Goal: Task Accomplishment & Management: Complete application form

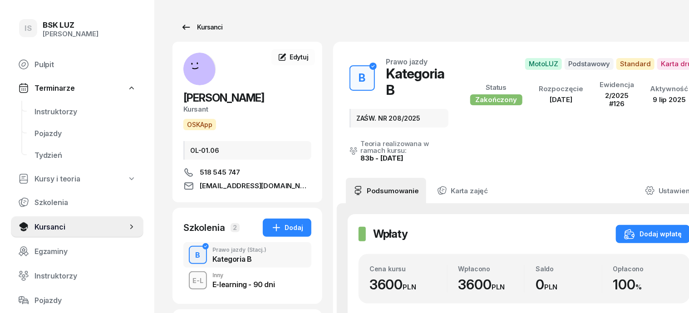
click at [195, 28] on div "Kursanci" at bounding box center [202, 27] width 42 height 11
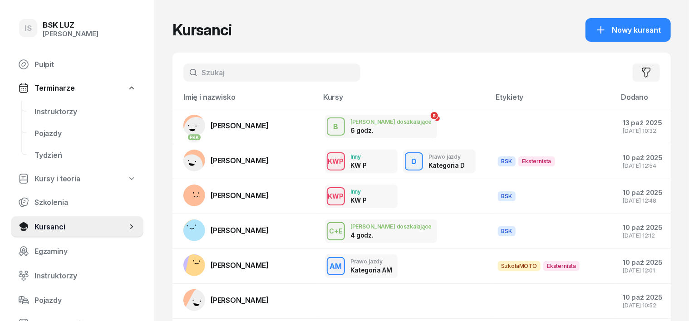
click at [209, 74] on input "text" at bounding box center [271, 73] width 177 height 18
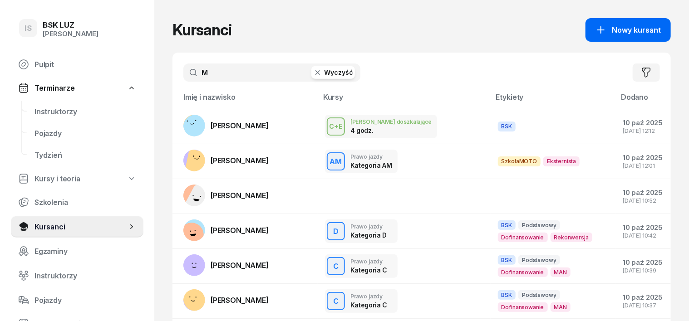
type input "M"
click at [645, 28] on span "Nowy kursant" at bounding box center [636, 30] width 49 height 9
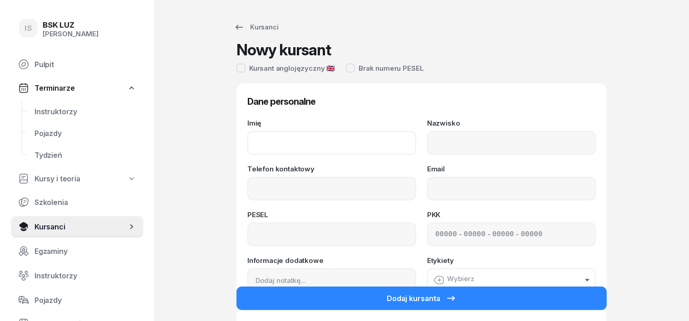
click at [254, 141] on input "Imię" at bounding box center [331, 143] width 169 height 24
type input "[PERSON_NAME]"
click at [457, 140] on input "Nazwisko" at bounding box center [511, 143] width 169 height 24
click at [451, 138] on input "Nazwisko" at bounding box center [511, 143] width 169 height 24
click at [443, 137] on input "Nazwisko" at bounding box center [511, 143] width 169 height 24
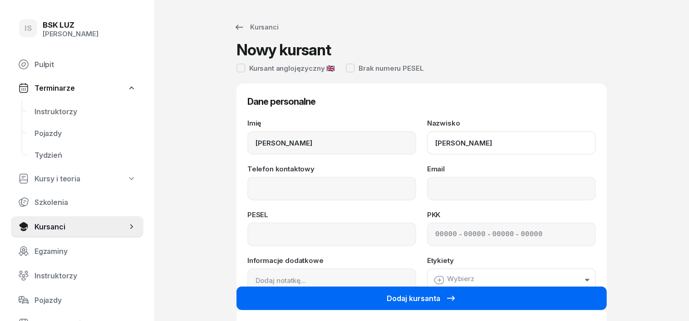
type input "[PERSON_NAME]"
click at [528, 295] on button "Dodaj kursanta" at bounding box center [421, 299] width 370 height 24
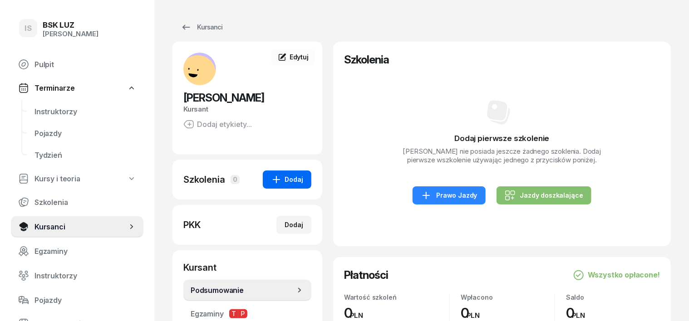
click at [275, 177] on div "Dodaj" at bounding box center [287, 179] width 32 height 11
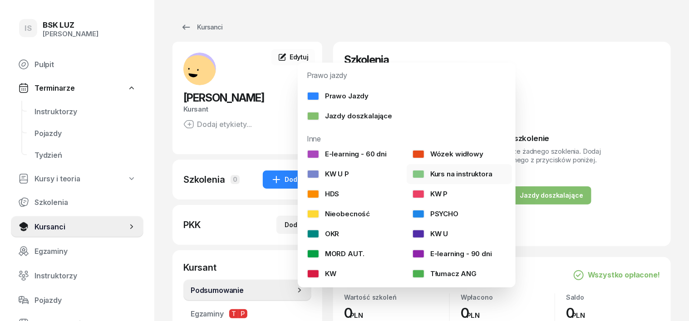
click at [467, 173] on div "Kurs na instruktora" at bounding box center [452, 174] width 80 height 9
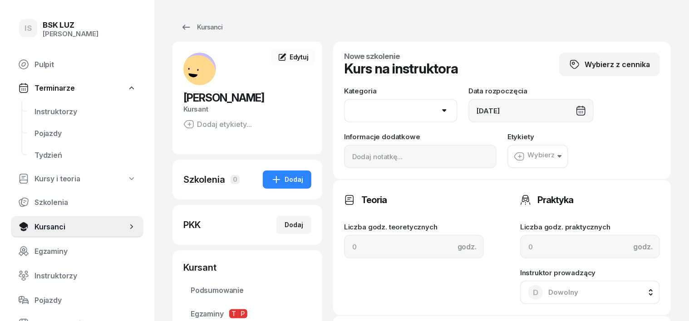
click at [426, 108] on select "AM A1 A2 A B1 B B+E C1 C1+E C C+E D1 D1+E D D+E T Tram C+CE C+D" at bounding box center [400, 111] width 113 height 24
select select "B"
click at [344, 99] on select "AM A1 A2 A B1 B B+E C1 C1+E C C+E D1 D1+E D D+E T Tram C+CE C+D" at bounding box center [400, 111] width 113 height 24
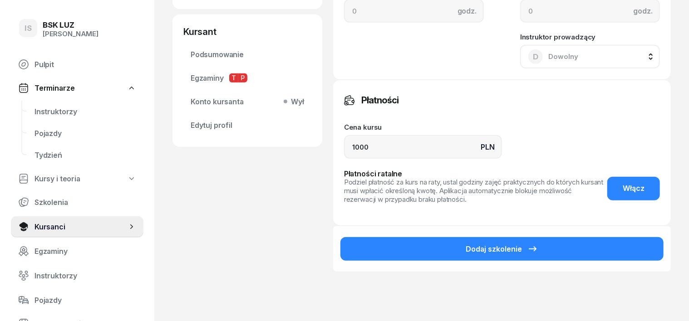
scroll to position [283, 0]
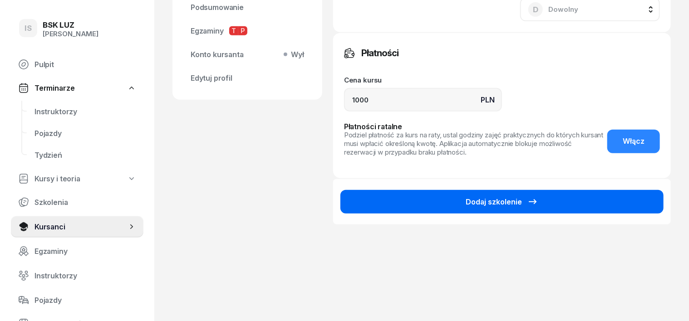
click at [555, 204] on button "Dodaj szkolenie" at bounding box center [501, 202] width 323 height 24
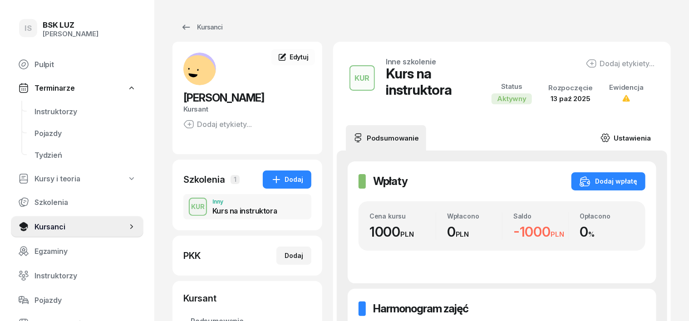
click at [610, 133] on icon at bounding box center [605, 138] width 10 height 10
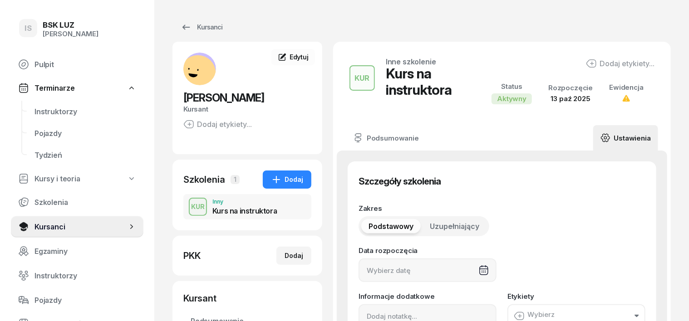
type input "[DATE]"
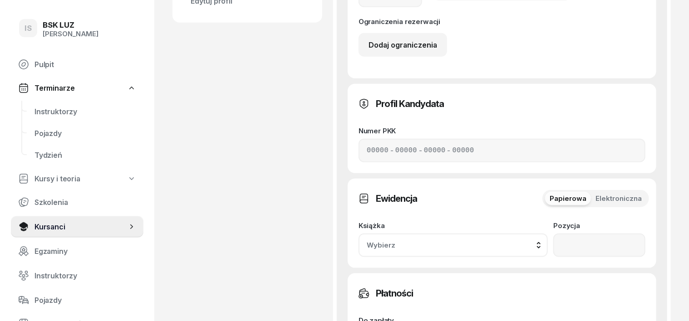
scroll to position [397, 0]
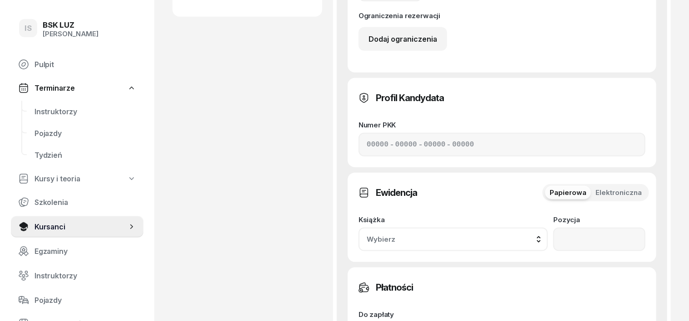
type input "1"
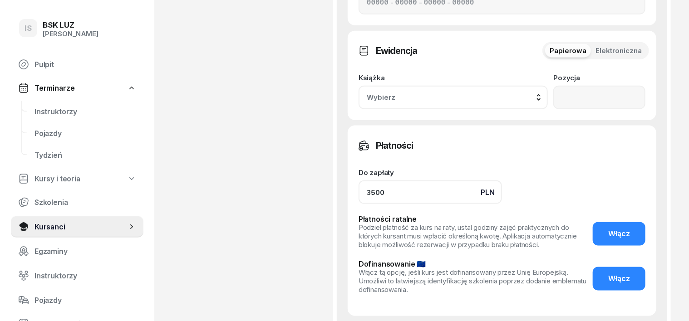
scroll to position [565, 0]
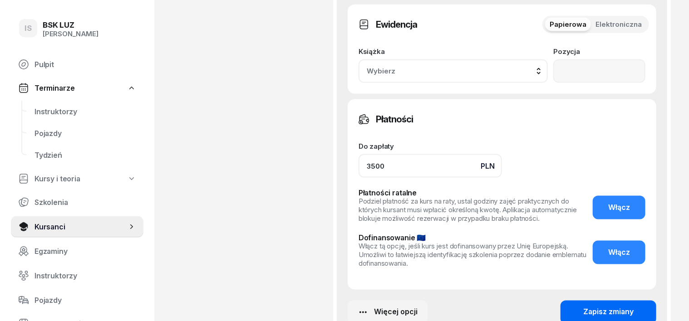
type input "3500"
click at [603, 308] on div "Zapisz zmiany" at bounding box center [608, 312] width 50 height 9
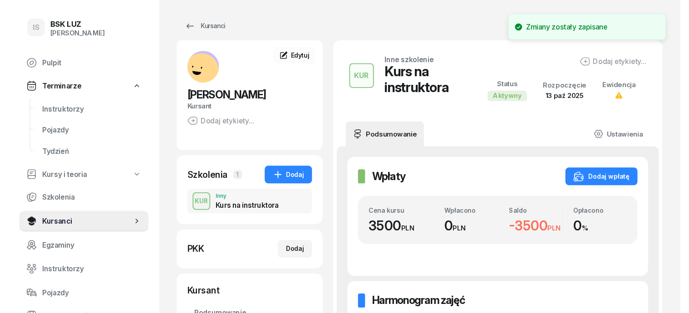
scroll to position [0, 0]
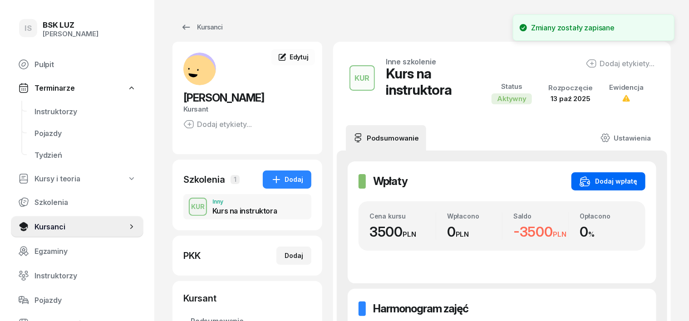
click at [637, 176] on div "Dodaj wpłatę" at bounding box center [609, 181] width 58 height 11
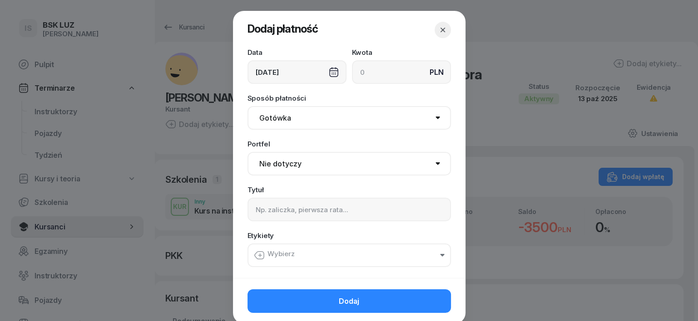
click at [331, 73] on div "[DATE]" at bounding box center [296, 72] width 99 height 24
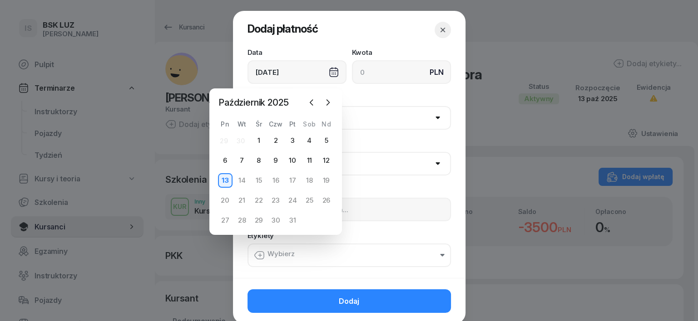
click at [331, 73] on div "[DATE]" at bounding box center [296, 72] width 99 height 24
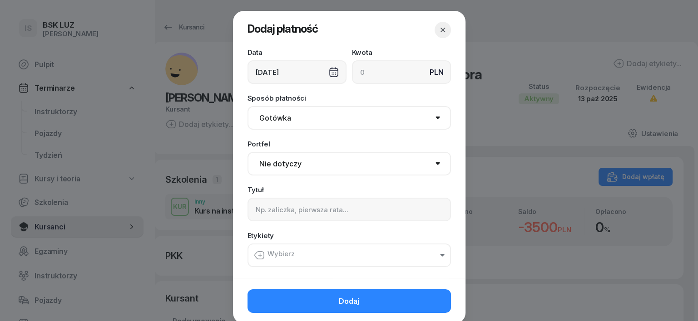
click at [331, 73] on div "[DATE]" at bounding box center [296, 72] width 99 height 24
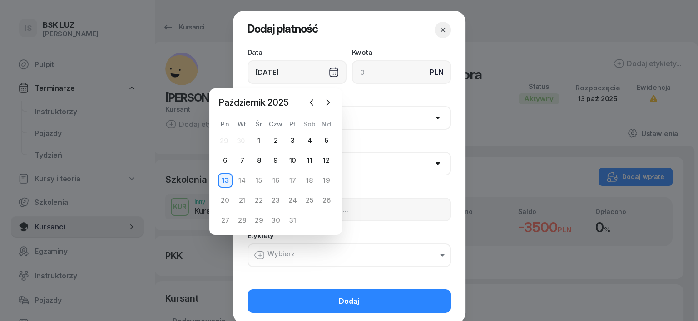
click at [331, 73] on div "[DATE]" at bounding box center [296, 72] width 99 height 24
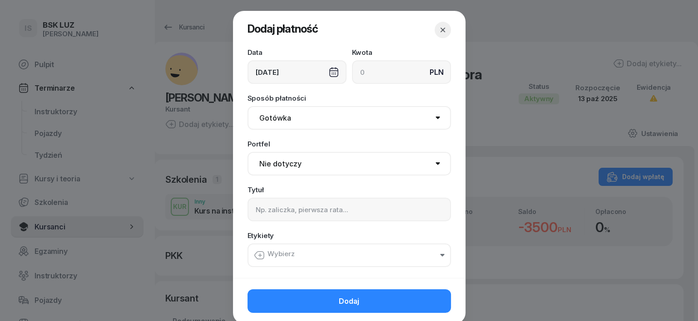
click at [331, 73] on div "[DATE]" at bounding box center [296, 72] width 99 height 24
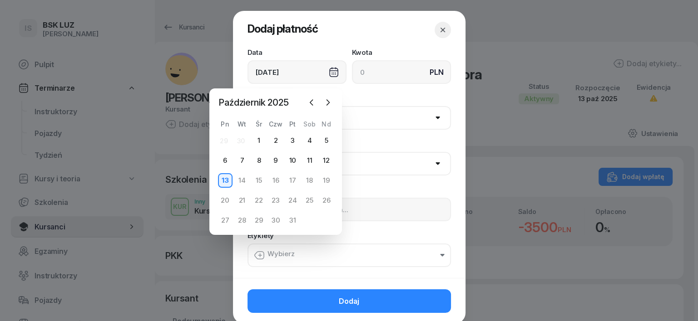
click at [331, 73] on div "[DATE]" at bounding box center [296, 72] width 99 height 24
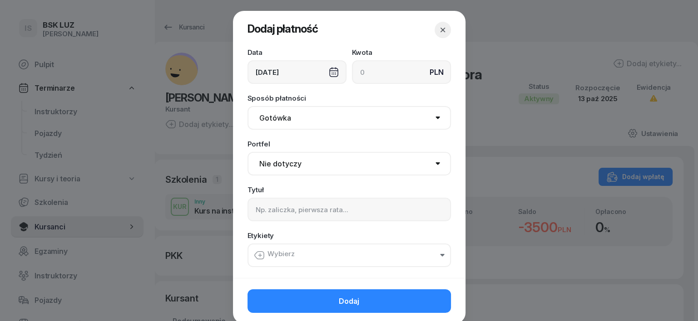
click at [331, 71] on div "[DATE]" at bounding box center [296, 72] width 99 height 24
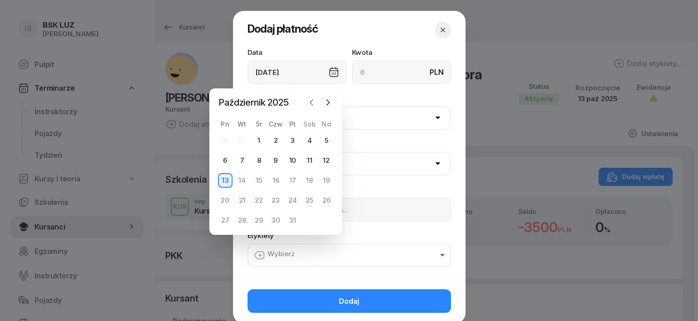
click at [310, 99] on icon "button" at bounding box center [311, 102] width 9 height 9
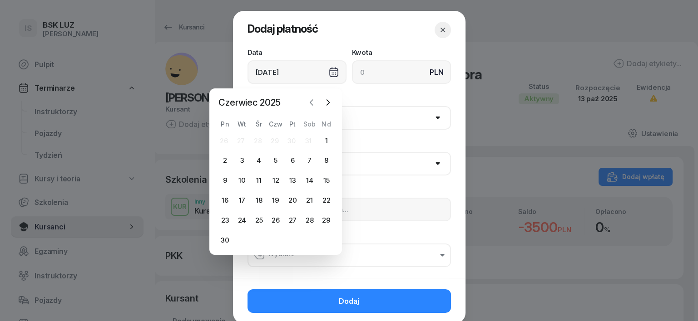
click at [310, 99] on icon "button" at bounding box center [311, 102] width 9 height 9
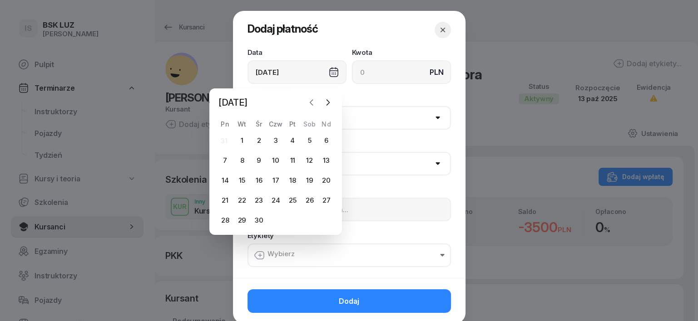
click at [310, 99] on icon "button" at bounding box center [311, 102] width 9 height 9
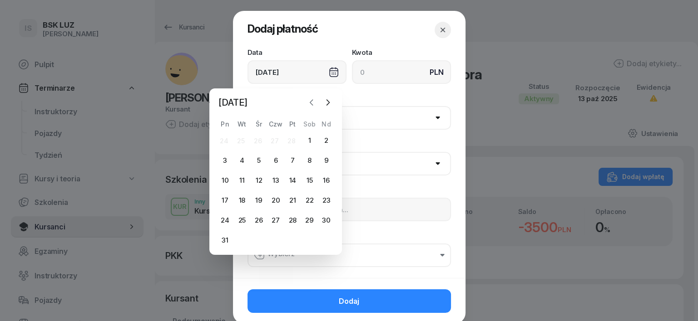
click at [310, 99] on icon "button" at bounding box center [311, 102] width 9 height 9
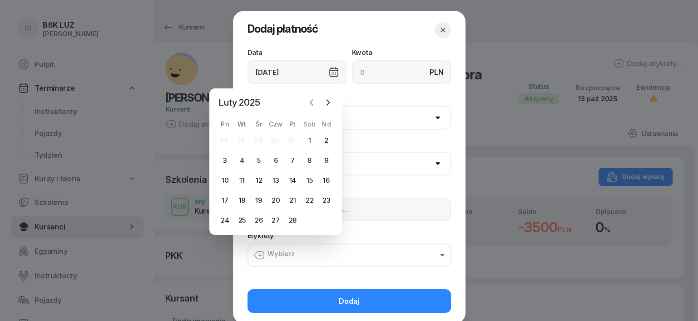
click at [310, 99] on icon "button" at bounding box center [311, 102] width 9 height 9
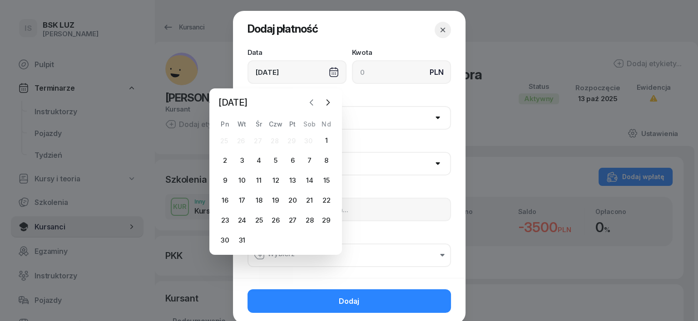
click at [310, 99] on icon "button" at bounding box center [311, 102] width 9 height 9
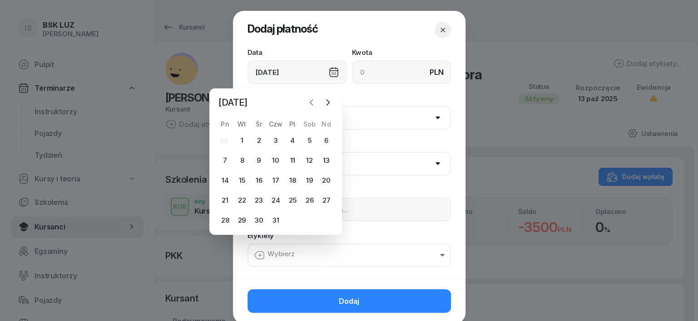
click at [310, 99] on icon "button" at bounding box center [311, 102] width 9 height 9
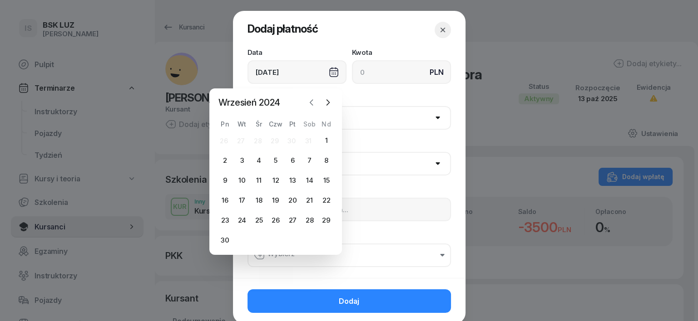
click at [310, 99] on icon "button" at bounding box center [311, 102] width 9 height 9
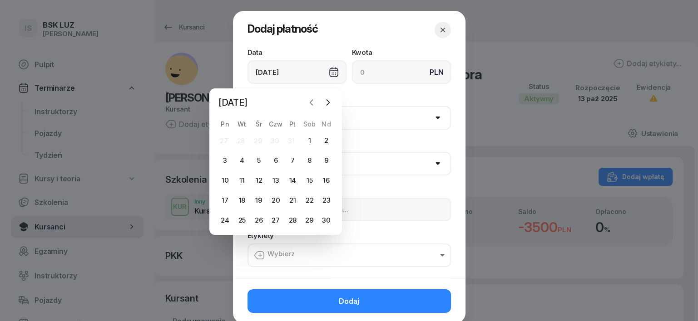
click at [310, 99] on icon "button" at bounding box center [311, 102] width 9 height 9
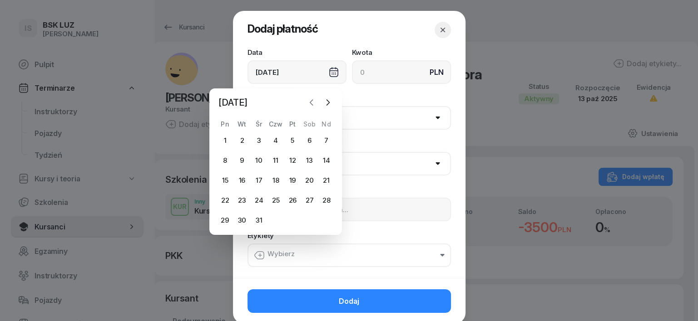
click at [310, 99] on icon "button" at bounding box center [311, 102] width 9 height 9
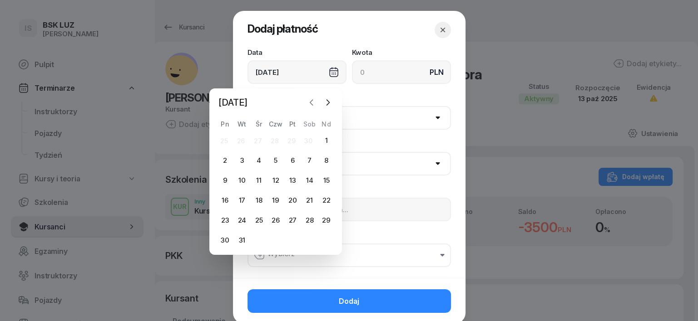
click at [310, 99] on icon "button" at bounding box center [311, 102] width 9 height 9
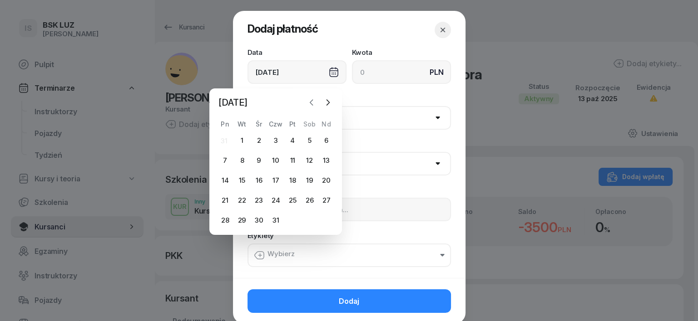
click at [310, 99] on icon "button" at bounding box center [311, 102] width 9 height 9
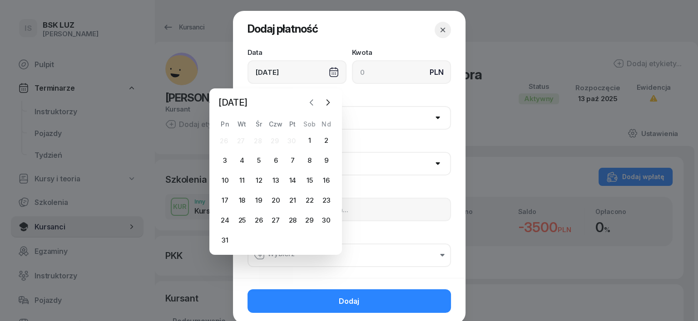
click at [310, 99] on icon "button" at bounding box center [311, 102] width 9 height 9
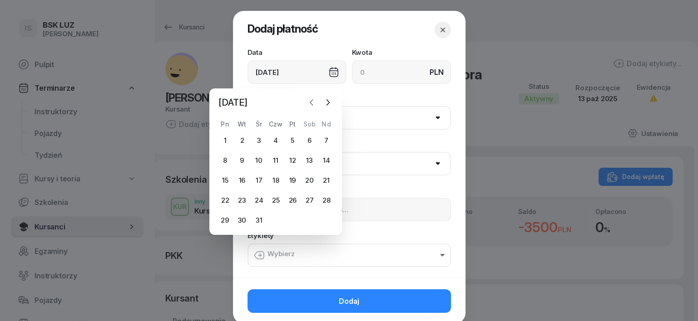
click at [310, 99] on icon "button" at bounding box center [311, 102] width 9 height 9
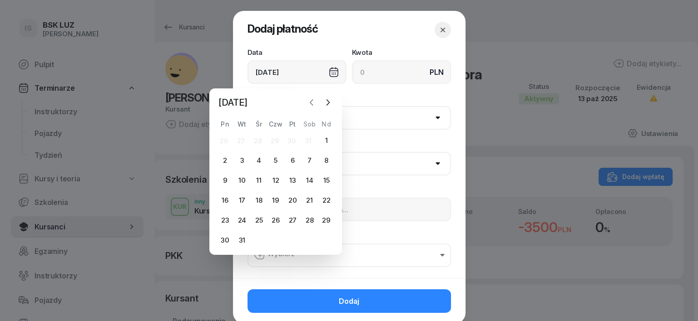
click at [310, 99] on icon "button" at bounding box center [311, 102] width 9 height 9
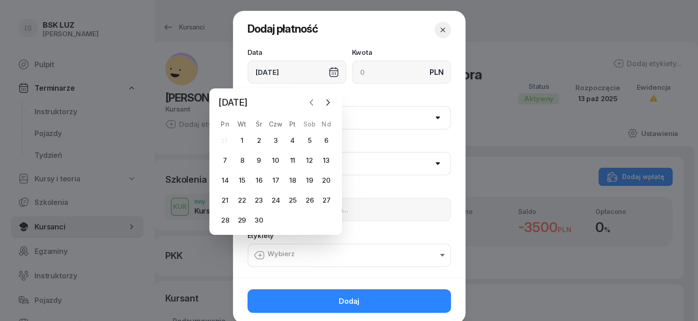
click at [310, 99] on icon "button" at bounding box center [311, 102] width 9 height 9
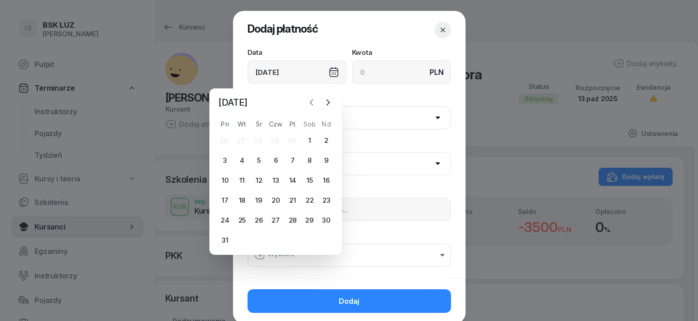
click at [310, 99] on icon "button" at bounding box center [311, 102] width 9 height 9
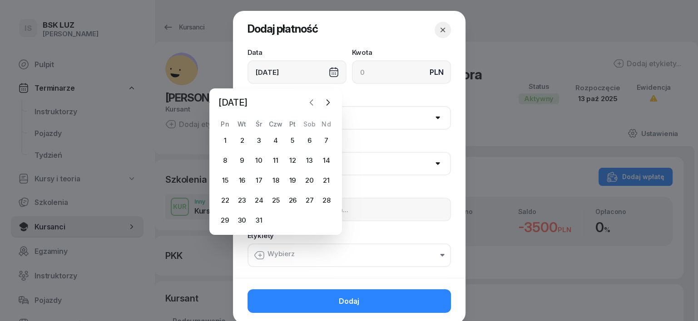
click at [310, 99] on icon "button" at bounding box center [311, 102] width 9 height 9
click at [311, 99] on icon "button" at bounding box center [311, 102] width 9 height 9
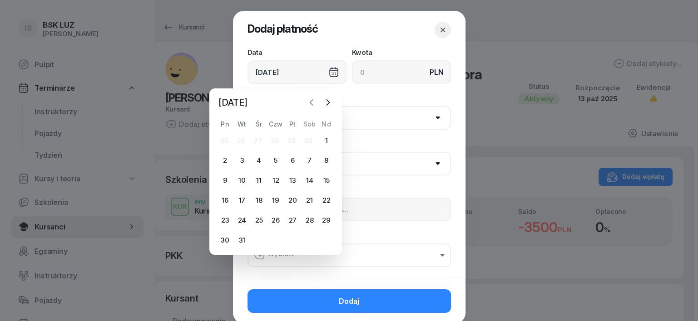
click at [311, 99] on icon "button" at bounding box center [311, 102] width 9 height 9
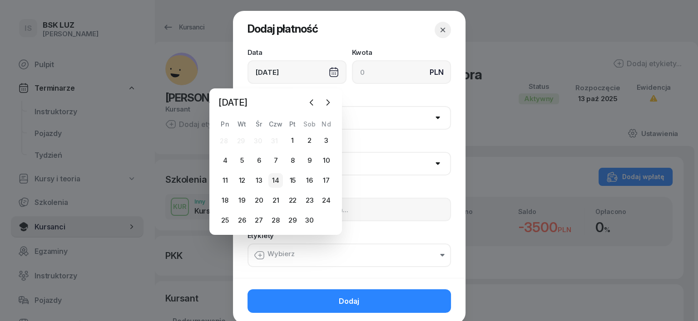
click at [276, 181] on div "14" at bounding box center [275, 180] width 15 height 15
type input "[DATE]"
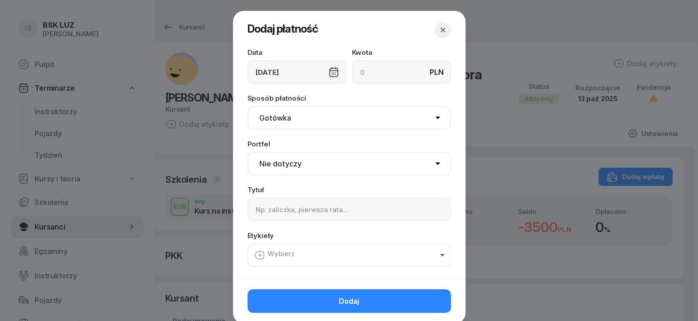
click at [263, 118] on select "Gotówka Karta Przelew Płatności online BLIK" at bounding box center [348, 118] width 203 height 24
click at [256, 254] on icon "button" at bounding box center [259, 255] width 11 height 11
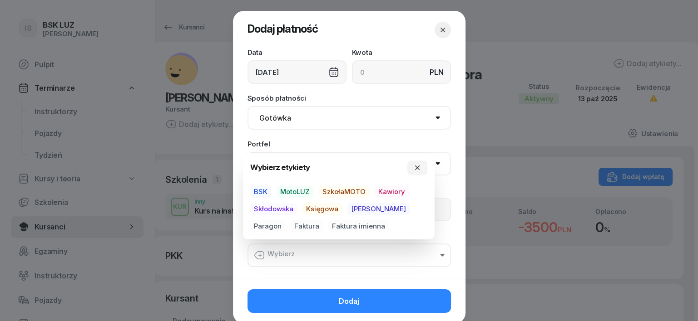
drag, startPoint x: 259, startPoint y: 189, endPoint x: 261, endPoint y: 194, distance: 6.1
click at [259, 189] on span "BSK" at bounding box center [260, 192] width 21 height 12
click at [269, 209] on span "Skłodowska" at bounding box center [273, 209] width 47 height 12
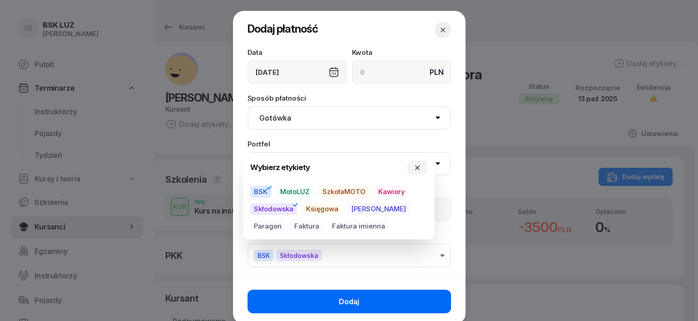
click at [413, 302] on button "Dodaj" at bounding box center [348, 302] width 203 height 24
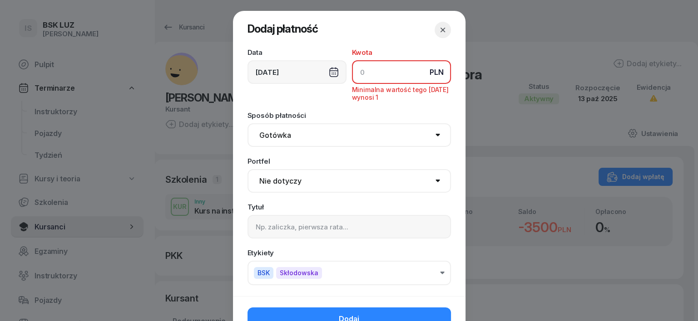
click at [354, 67] on input at bounding box center [401, 72] width 99 height 24
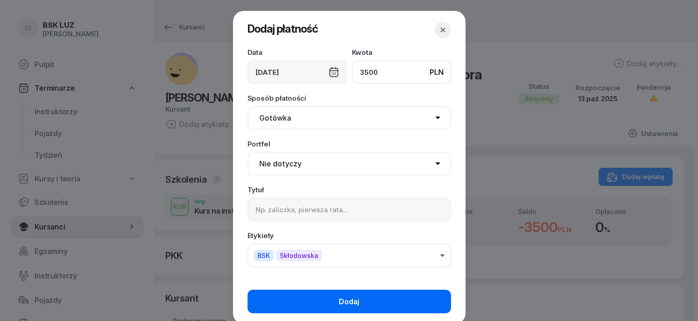
type input "3500"
click at [391, 300] on button "Dodaj" at bounding box center [348, 302] width 203 height 24
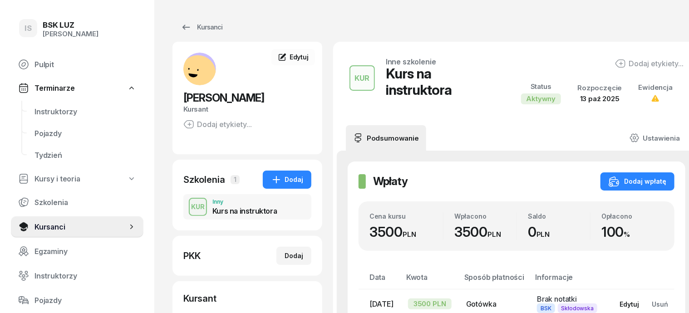
click at [633, 297] on button "Edytuj" at bounding box center [629, 304] width 32 height 15
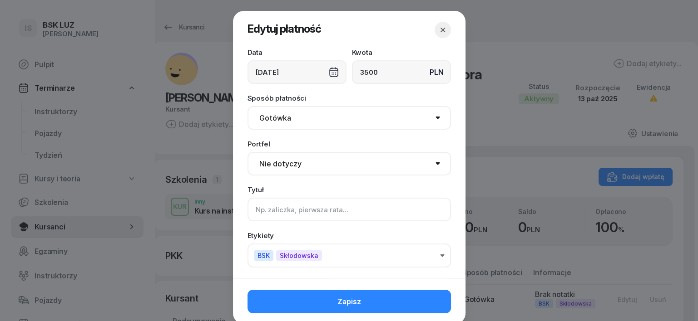
click at [251, 205] on input at bounding box center [348, 210] width 203 height 24
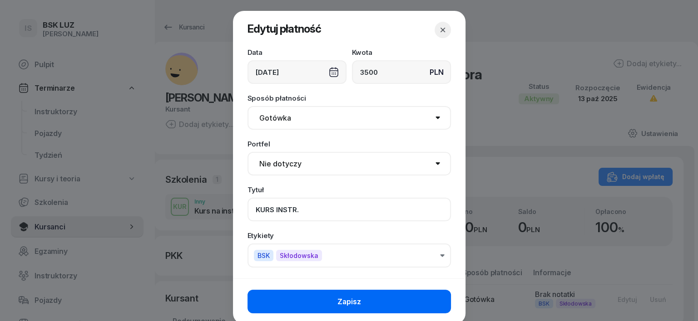
type input "KURS INSTR."
click at [425, 302] on button "Zapisz" at bounding box center [348, 302] width 203 height 24
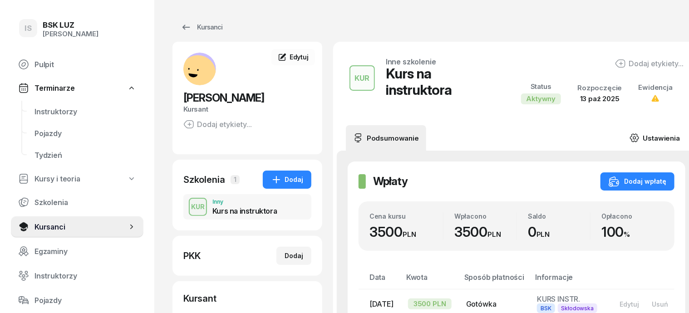
click at [630, 135] on icon at bounding box center [634, 138] width 8 height 8
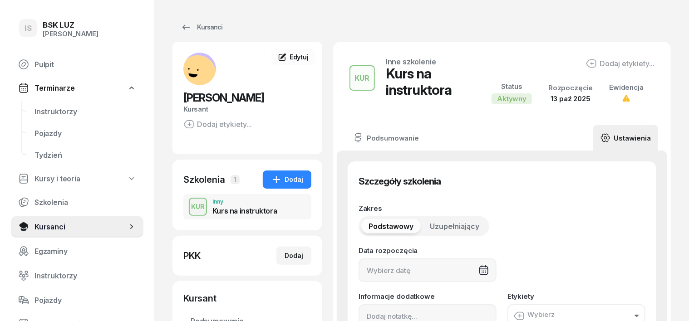
type input "[DATE]"
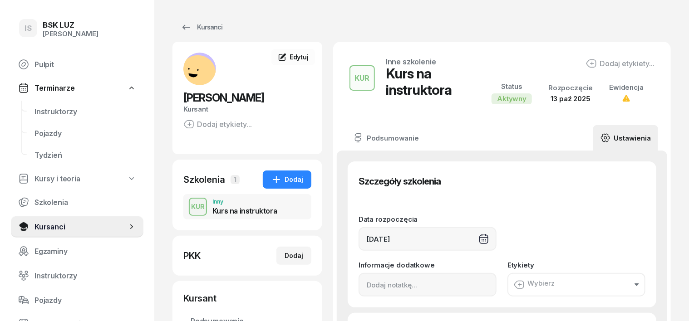
click at [481, 236] on div "[DATE]" at bounding box center [428, 239] width 138 height 24
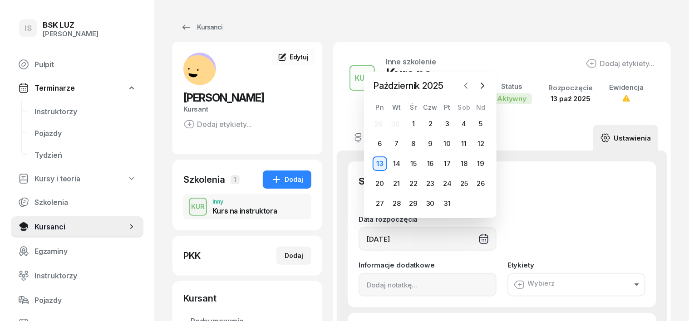
click at [462, 84] on icon "button" at bounding box center [466, 85] width 9 height 9
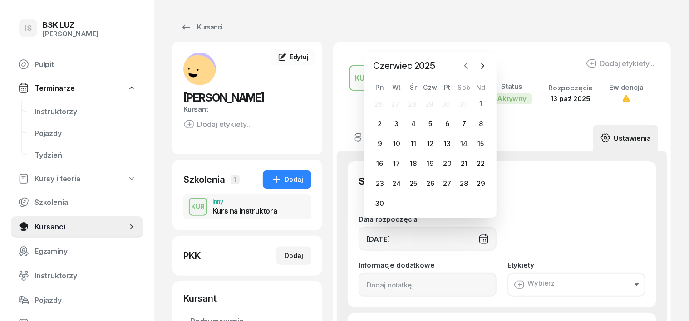
click at [465, 72] on button "button" at bounding box center [466, 66] width 14 height 14
click at [465, 72] on div "[DATE] [DATE] lut mar kwi maj cze lip sie wrz paź lis gru Pn Wt Śr Czw Pt Sob N…" at bounding box center [430, 145] width 133 height 147
click at [463, 86] on icon "button" at bounding box center [466, 85] width 9 height 9
click at [467, 65] on icon "button" at bounding box center [466, 65] width 9 height 9
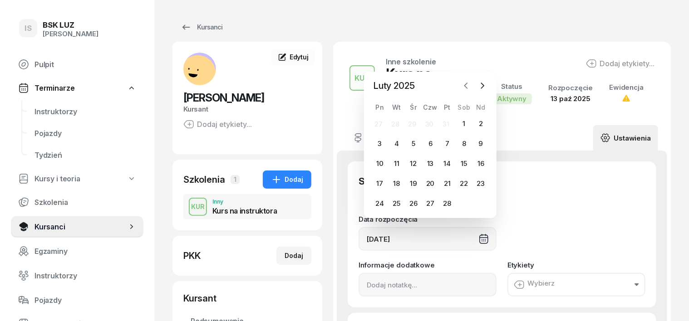
click at [467, 84] on icon "button" at bounding box center [466, 85] width 9 height 9
click at [466, 85] on icon "button" at bounding box center [466, 85] width 9 height 9
click at [466, 85] on div "Sob" at bounding box center [464, 88] width 17 height 8
click at [467, 67] on icon "button" at bounding box center [466, 65] width 9 height 9
click at [464, 80] on button "button" at bounding box center [466, 86] width 14 height 14
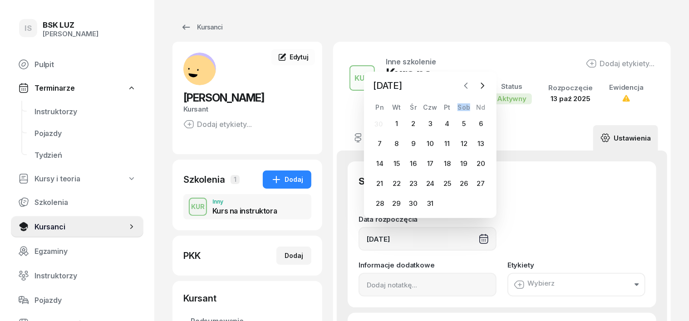
click at [465, 90] on icon "button" at bounding box center [466, 85] width 9 height 9
click at [467, 68] on icon "button" at bounding box center [466, 65] width 9 height 9
click at [466, 86] on icon "button" at bounding box center [466, 85] width 9 height 9
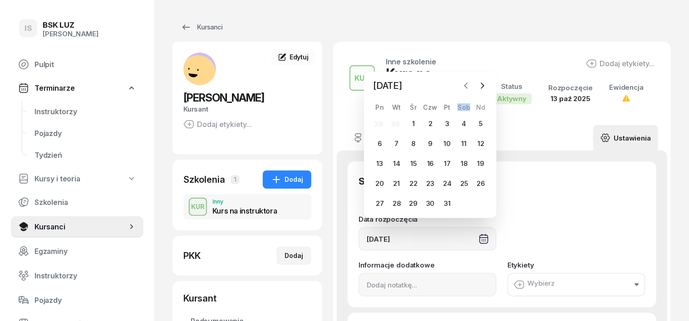
click at [466, 86] on icon "button" at bounding box center [466, 85] width 9 height 9
click at [466, 85] on icon "button" at bounding box center [466, 85] width 9 height 9
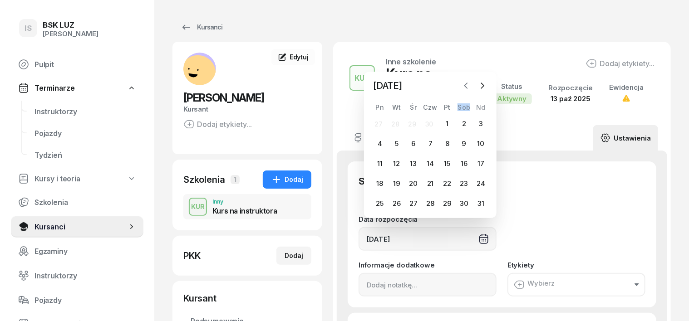
click at [466, 85] on icon "button" at bounding box center [466, 85] width 9 height 9
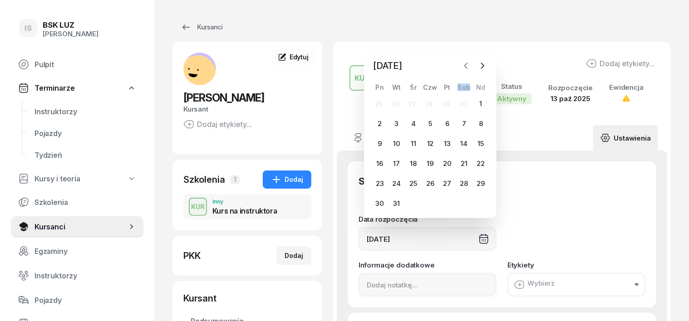
click at [466, 66] on icon "button" at bounding box center [466, 65] width 9 height 9
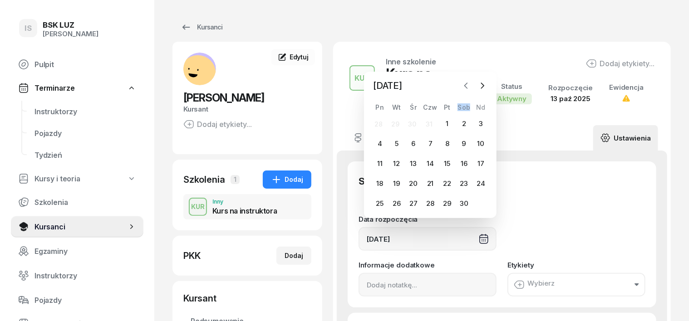
click at [467, 87] on icon "button" at bounding box center [466, 85] width 9 height 9
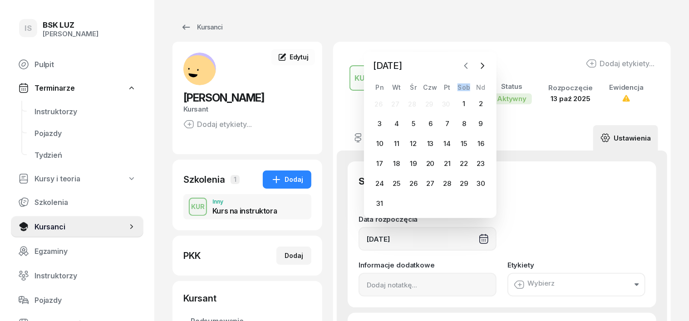
click at [461, 68] on button "button" at bounding box center [466, 66] width 14 height 14
click at [467, 84] on icon "button" at bounding box center [466, 85] width 9 height 9
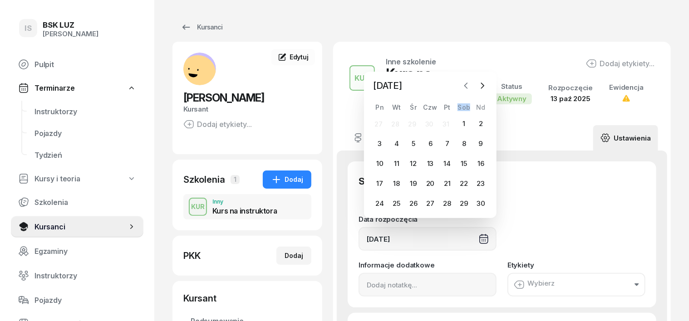
click at [467, 84] on icon "button" at bounding box center [466, 85] width 9 height 9
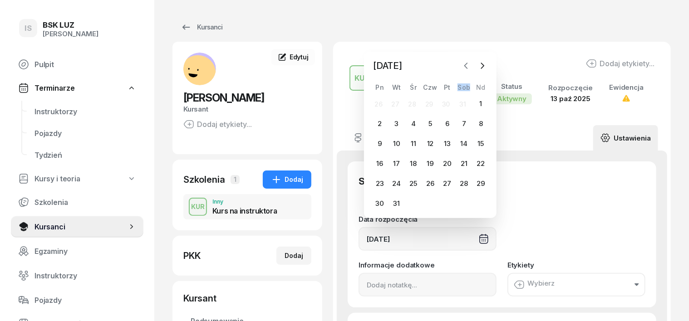
click at [464, 61] on icon "button" at bounding box center [466, 65] width 9 height 9
click at [466, 85] on icon "button" at bounding box center [466, 85] width 3 height 5
click at [462, 62] on icon "button" at bounding box center [466, 65] width 9 height 9
click at [467, 83] on icon "button" at bounding box center [466, 85] width 9 height 9
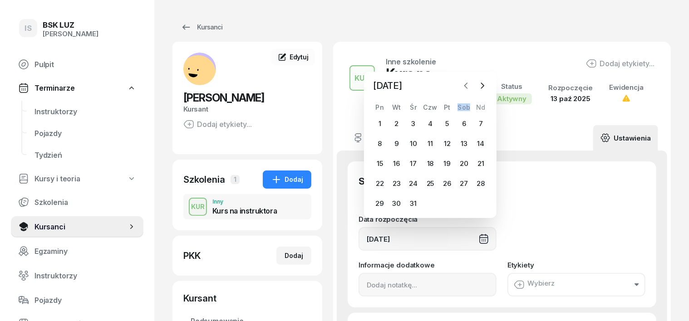
click at [467, 83] on icon "button" at bounding box center [466, 85] width 9 height 9
click at [462, 62] on icon "button" at bounding box center [466, 65] width 9 height 9
click at [465, 86] on icon "button" at bounding box center [466, 85] width 3 height 5
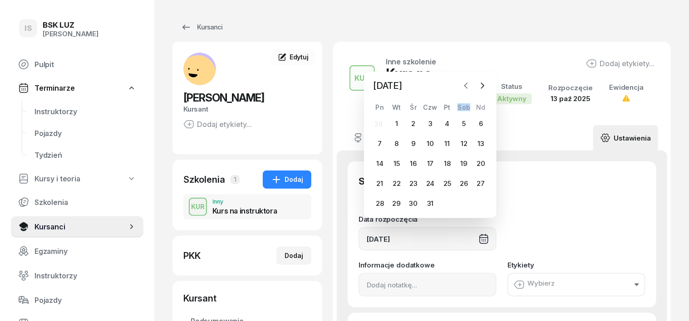
click at [465, 86] on icon "button" at bounding box center [466, 85] width 3 height 5
click at [482, 69] on icon "button" at bounding box center [482, 65] width 9 height 9
click at [482, 69] on div "KUR Inne szkolenie Kurs na instruktora Dodaj etykiety... Status Aktywny Rozpocz…" at bounding box center [502, 84] width 316 height 62
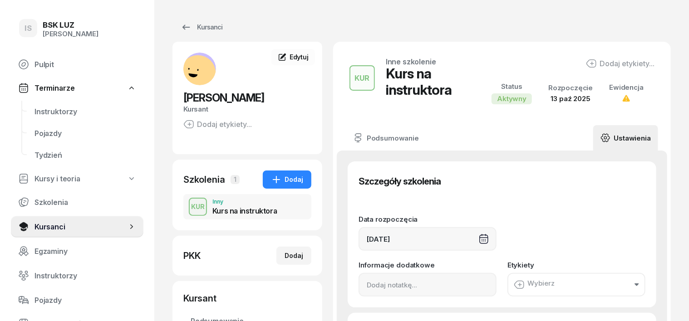
click at [389, 229] on div "[DATE]" at bounding box center [428, 239] width 138 height 24
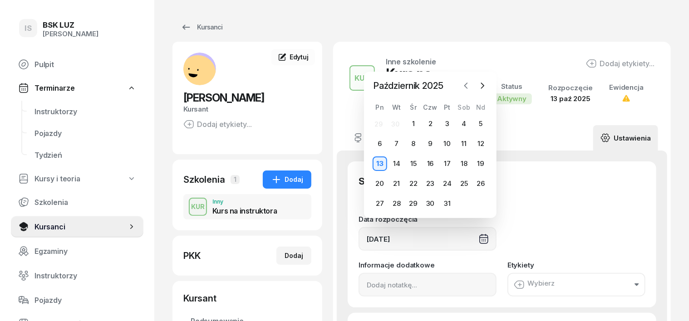
click at [467, 85] on icon "button" at bounding box center [466, 85] width 9 height 9
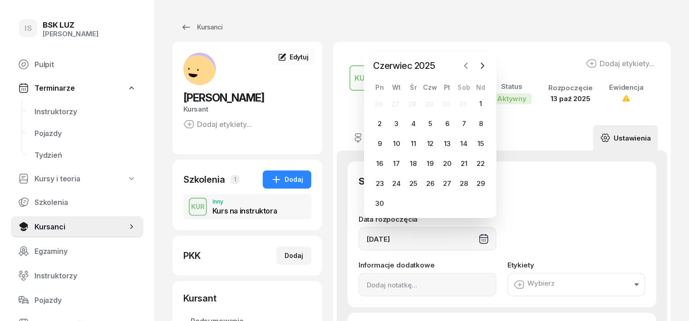
click at [467, 62] on icon "button" at bounding box center [466, 65] width 9 height 9
click at [467, 87] on icon "button" at bounding box center [466, 85] width 9 height 9
click at [463, 69] on icon "button" at bounding box center [466, 65] width 9 height 9
click at [465, 84] on icon "button" at bounding box center [466, 85] width 9 height 9
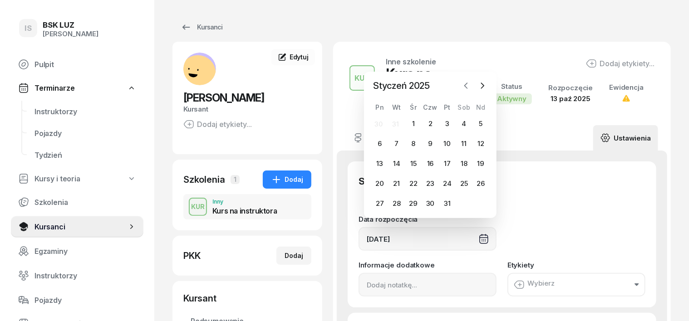
click at [465, 84] on icon "button" at bounding box center [466, 85] width 9 height 9
click at [465, 64] on icon "button" at bounding box center [466, 65] width 9 height 9
click at [467, 87] on icon "button" at bounding box center [466, 85] width 9 height 9
click at [465, 64] on icon "button" at bounding box center [466, 65] width 9 height 9
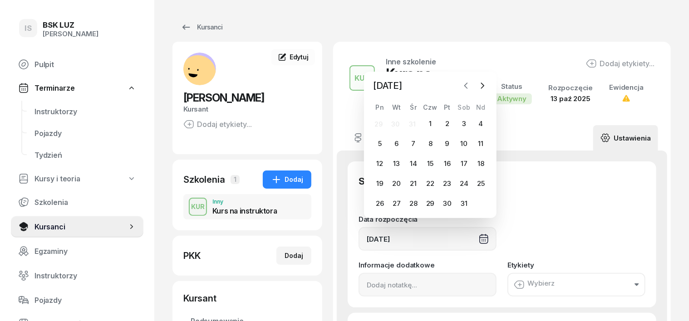
click at [465, 85] on icon "button" at bounding box center [466, 85] width 9 height 9
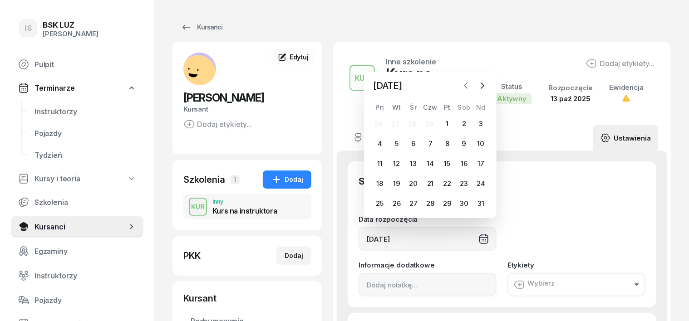
click at [465, 85] on icon "button" at bounding box center [466, 85] width 9 height 9
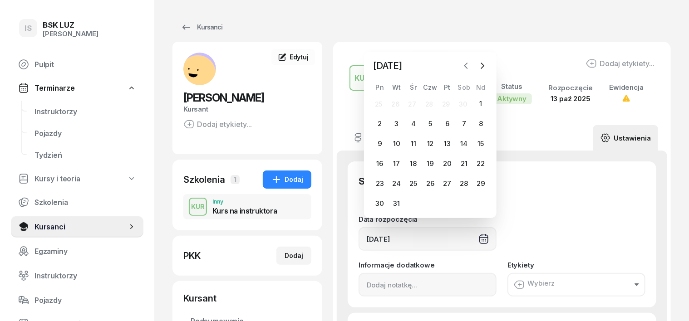
click at [462, 66] on icon "button" at bounding box center [466, 65] width 9 height 9
click at [468, 87] on icon "button" at bounding box center [466, 85] width 9 height 9
click at [464, 65] on icon "button" at bounding box center [466, 65] width 9 height 9
click at [467, 86] on icon "button" at bounding box center [466, 85] width 9 height 9
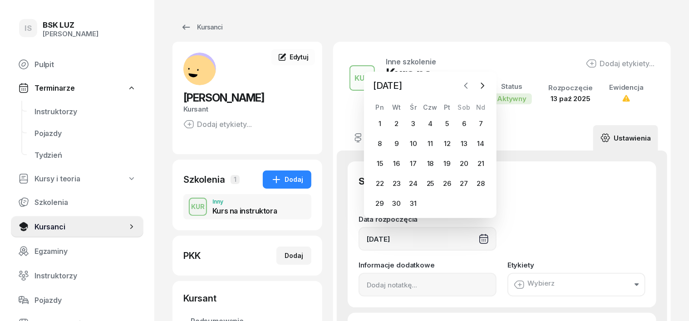
click at [467, 86] on icon "button" at bounding box center [466, 85] width 9 height 9
click at [465, 66] on icon "button" at bounding box center [466, 65] width 3 height 5
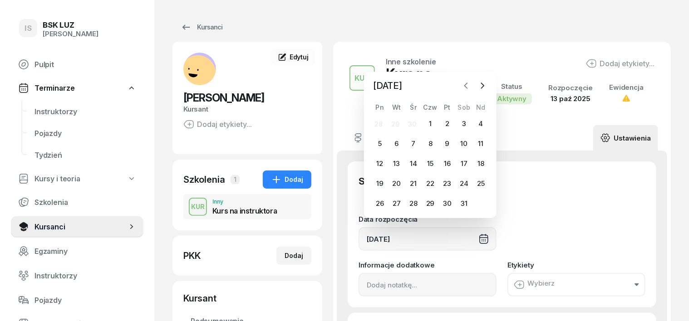
click at [467, 86] on icon "button" at bounding box center [466, 85] width 9 height 9
click at [468, 64] on icon "button" at bounding box center [466, 65] width 9 height 9
click at [467, 88] on icon "button" at bounding box center [466, 85] width 3 height 5
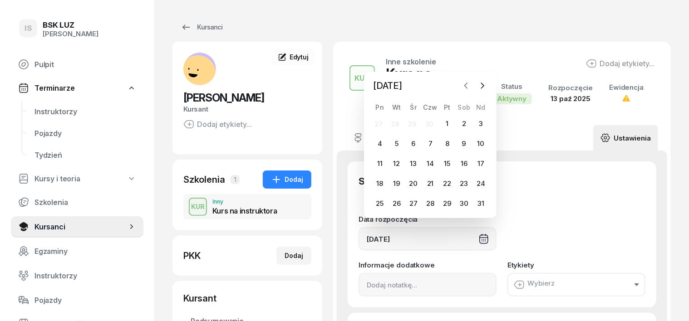
click at [467, 88] on icon "button" at bounding box center [466, 85] width 3 height 5
click at [464, 67] on icon "button" at bounding box center [466, 65] width 9 height 9
click at [482, 89] on icon "button" at bounding box center [482, 85] width 9 height 9
click at [378, 123] on div "2" at bounding box center [380, 124] width 15 height 15
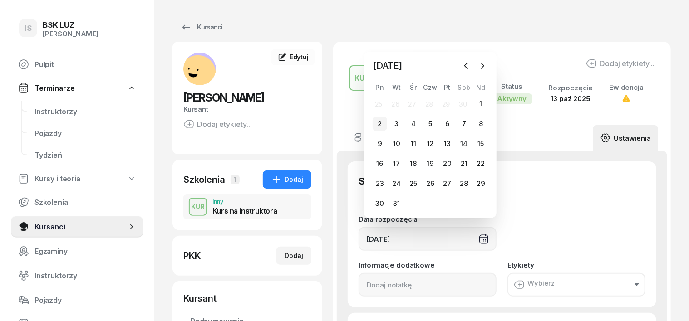
type input "[DATE]"
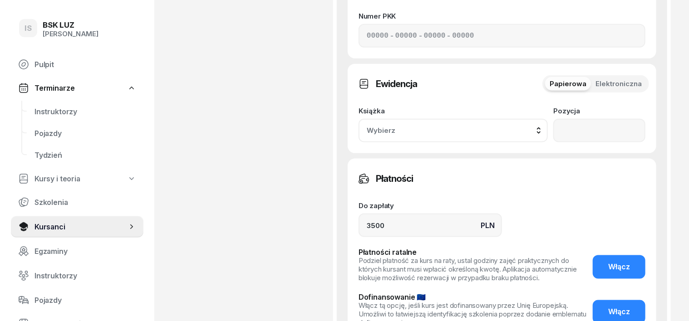
scroll to position [510, 0]
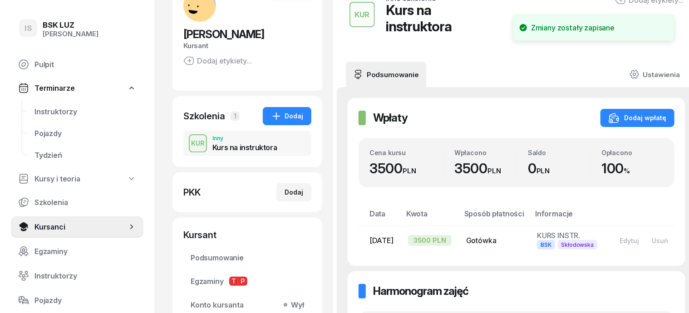
scroll to position [0, 0]
